Goal: Check status: Check status

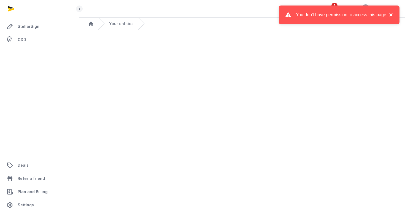
click at [391, 15] on button "×" at bounding box center [389, 15] width 7 height 7
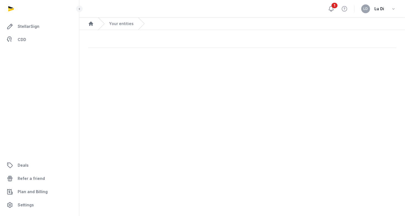
click at [331, 11] on icon at bounding box center [331, 8] width 5 height 5
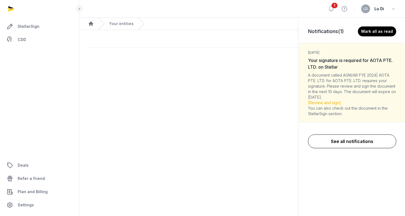
click at [351, 139] on link "See all notifications" at bounding box center [352, 141] width 88 height 14
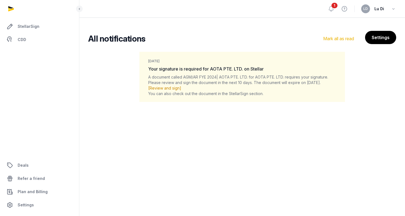
click at [167, 87] on link "[Review and sign]" at bounding box center [164, 88] width 33 height 5
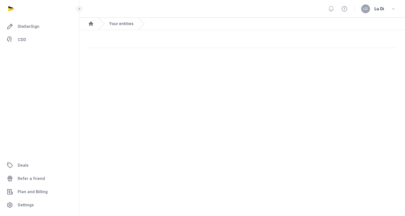
click at [123, 24] on link "Your entities" at bounding box center [121, 24] width 24 height 6
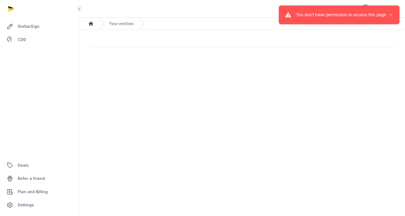
click at [91, 23] on icon "Breadcrumb" at bounding box center [91, 23] width 4 height 4
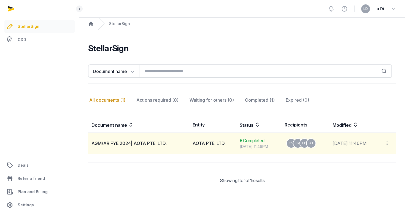
click at [161, 145] on span "AGM/AR FYE 2024| AOTA PTE. LTD." at bounding box center [128, 143] width 75 height 6
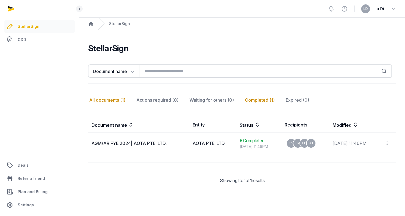
click at [264, 102] on div "Completed (1)" at bounding box center [260, 100] width 32 height 16
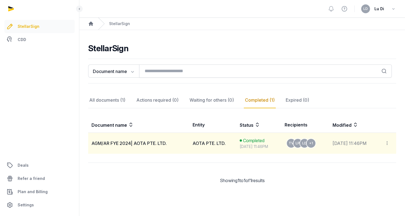
click at [254, 147] on div "Jul 29, 2025 11:46PM" at bounding box center [258, 147] width 38 height 6
click at [120, 144] on span "AGM/AR FYE 2024| AOTA PTE. LTD." at bounding box center [128, 143] width 75 height 6
click at [388, 143] on icon at bounding box center [386, 143] width 5 height 6
click at [388, 145] on icon at bounding box center [386, 143] width 5 height 6
click at [351, 158] on div "View document" at bounding box center [357, 158] width 59 height 7
